Goal: Find specific page/section: Find specific page/section

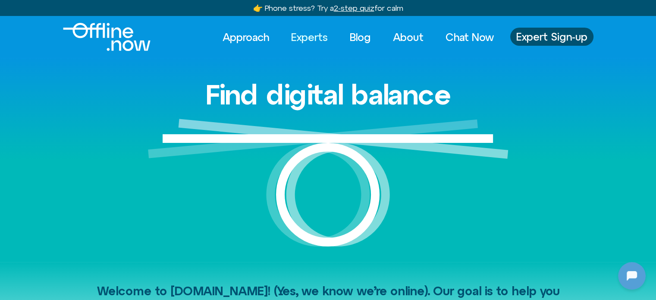
click at [298, 42] on link "Experts" at bounding box center [309, 37] width 52 height 19
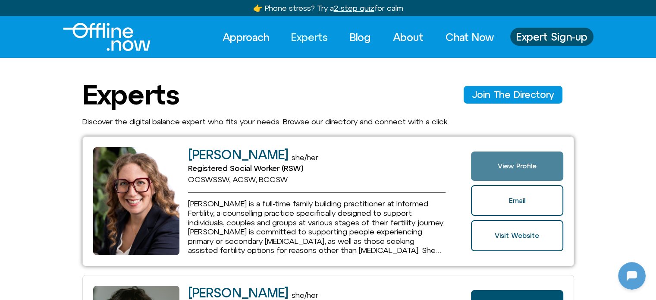
click at [502, 169] on span "View Profile" at bounding box center [516, 166] width 39 height 8
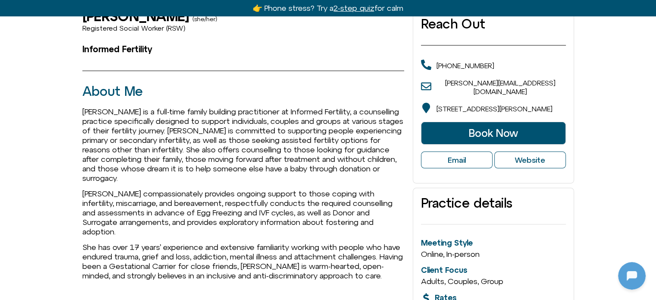
scroll to position [129, 0]
